Goal: Task Accomplishment & Management: Use online tool/utility

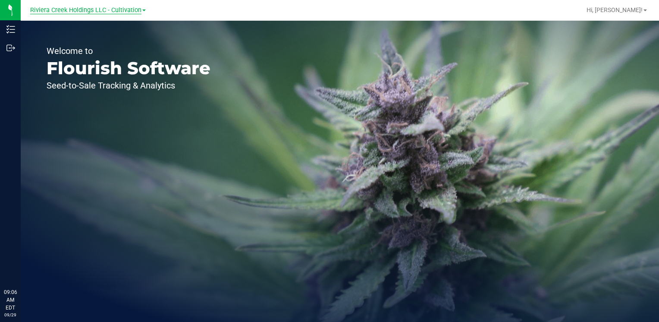
click at [116, 11] on span "Riviera Creek Holdings LLC - Cultivation" at bounding box center [85, 10] width 111 height 8
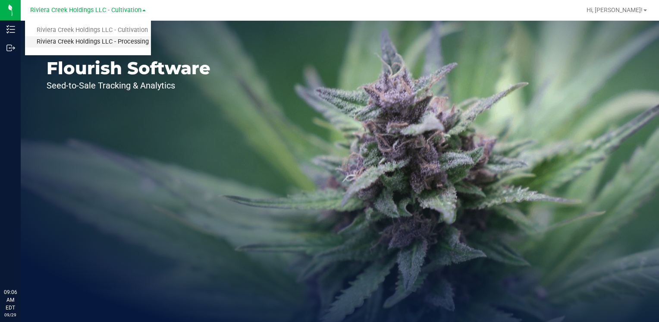
click at [126, 39] on link "Riviera Creek Holdings LLC - Processing" at bounding box center [88, 42] width 126 height 12
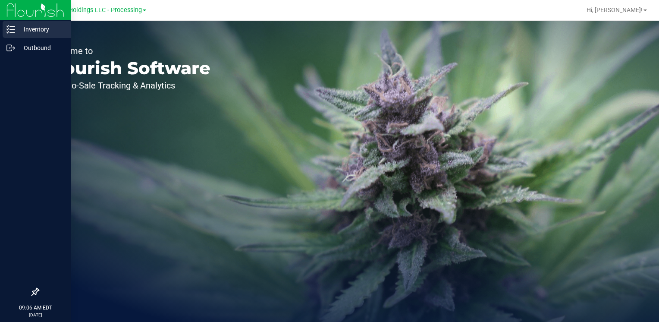
click at [36, 28] on p "Inventory" at bounding box center [41, 29] width 52 height 10
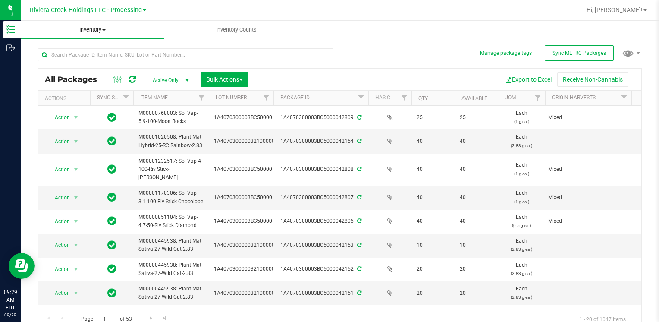
click at [128, 39] on link "Inventory All packages All inventory Waste log Create inventory" at bounding box center [93, 30] width 144 height 18
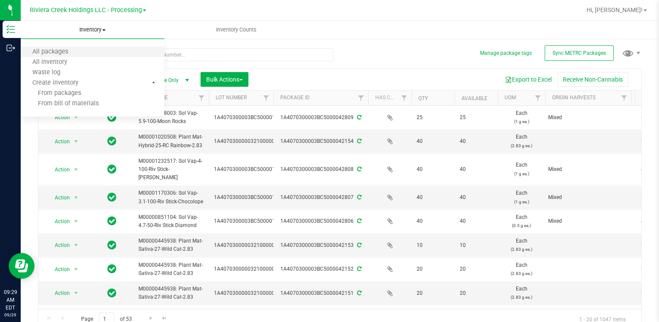
click at [127, 49] on li "All packages" at bounding box center [93, 52] width 144 height 10
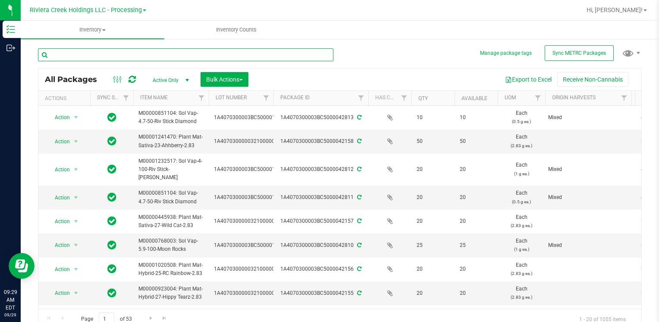
click at [171, 55] on input "text" at bounding box center [185, 54] width 295 height 13
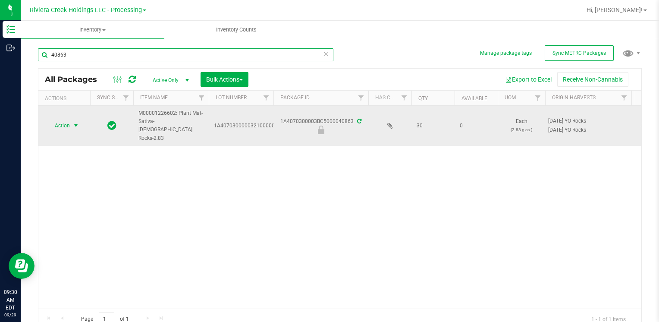
type input "40863"
click at [53, 119] on span "Action" at bounding box center [58, 125] width 23 height 12
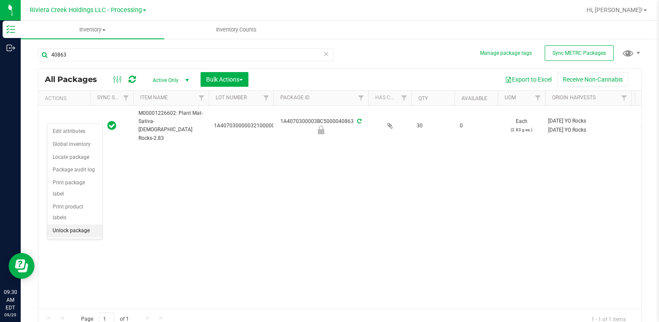
click at [68, 224] on li "Unlock package" at bounding box center [74, 230] width 55 height 13
